Goal: Information Seeking & Learning: Learn about a topic

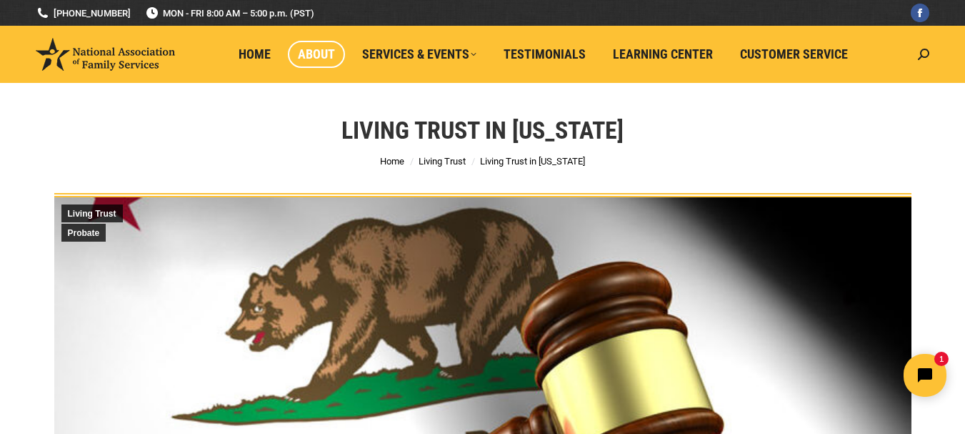
click at [317, 51] on span "About" at bounding box center [316, 54] width 37 height 16
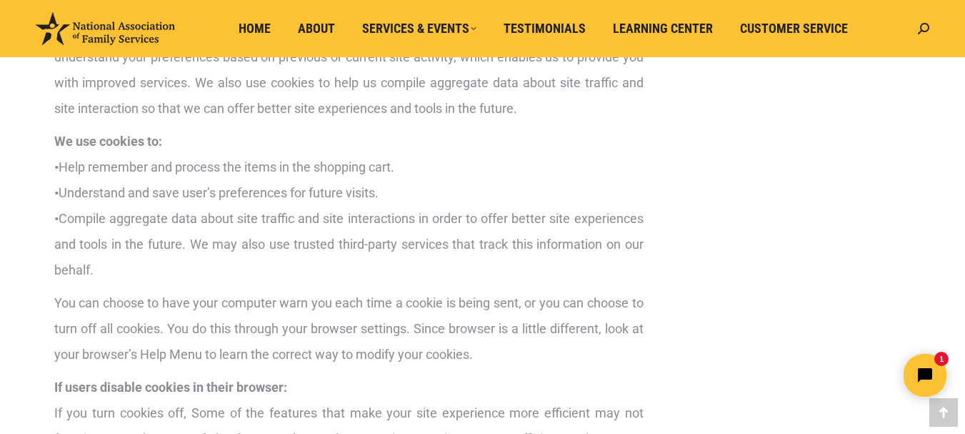
scroll to position [1215, 0]
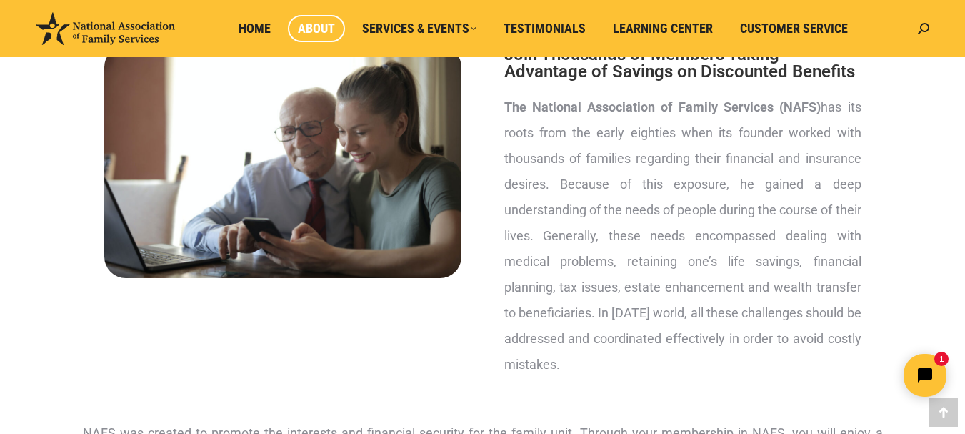
scroll to position [214, 0]
